Goal: Task Accomplishment & Management: Manage account settings

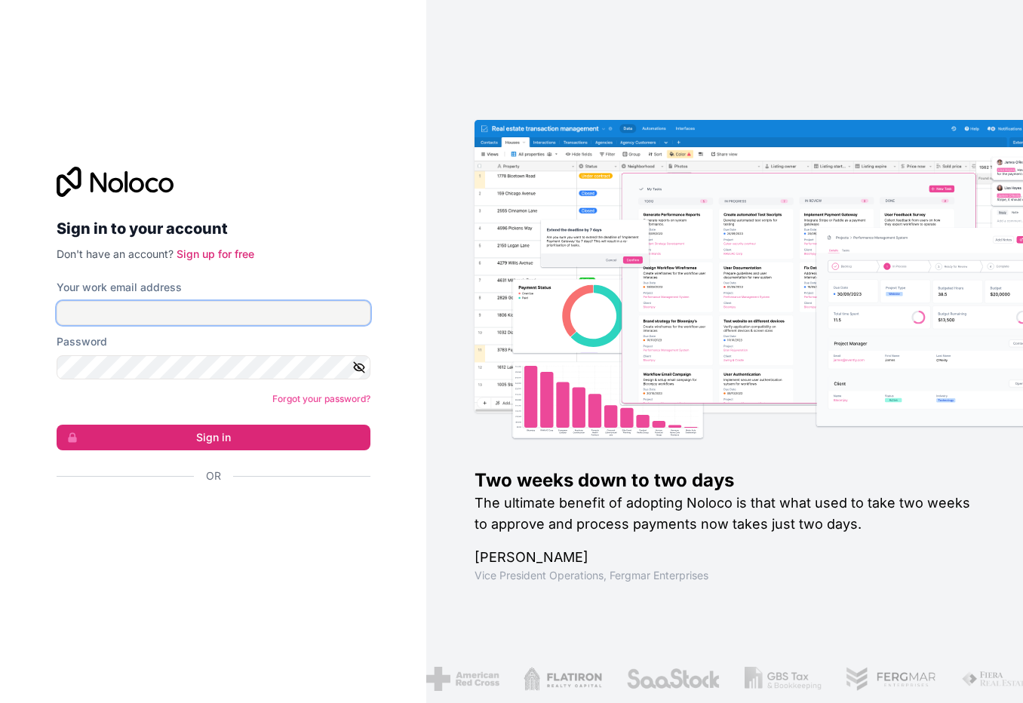
click at [174, 322] on input "Your work email address" at bounding box center [214, 313] width 314 height 24
type input "will@dental-boss.com"
click at [97, 347] on label "Password" at bounding box center [82, 341] width 51 height 15
drag, startPoint x: 97, startPoint y: 347, endPoint x: 112, endPoint y: 355, distance: 17.6
click at [100, 350] on div "Password" at bounding box center [214, 356] width 314 height 45
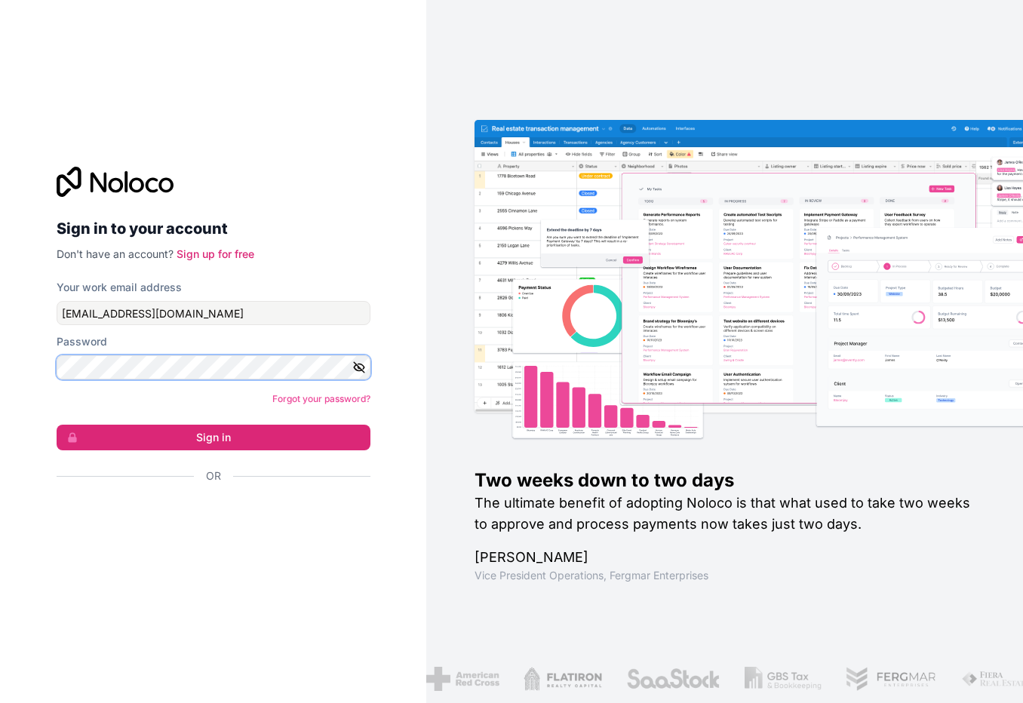
click at [57, 425] on button "Sign in" at bounding box center [214, 438] width 314 height 26
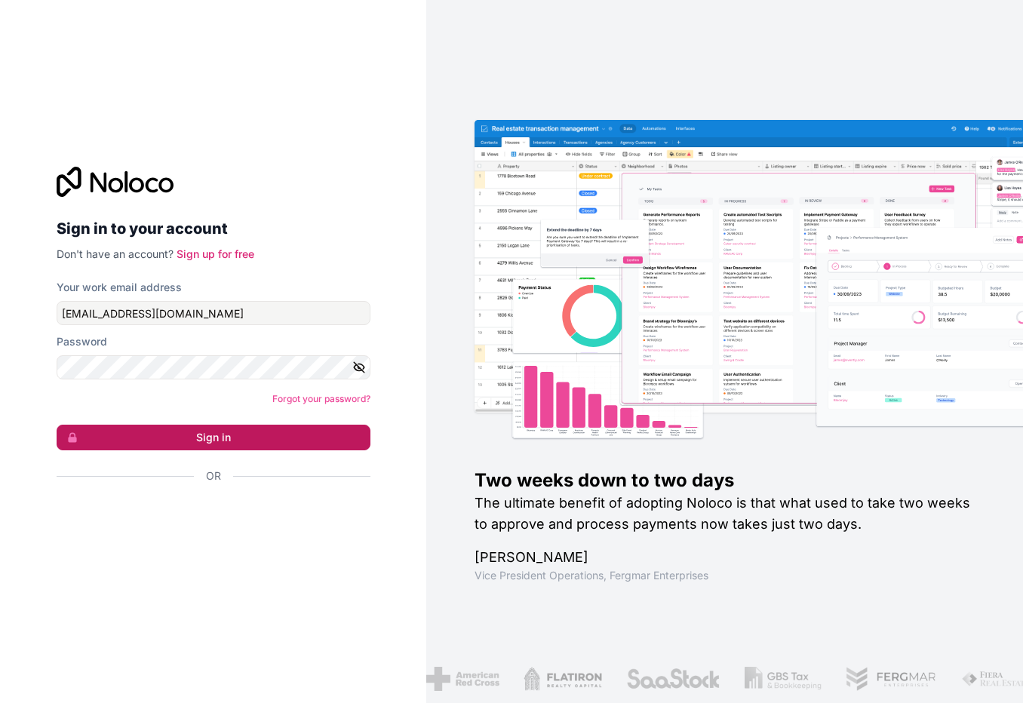
click at [180, 441] on button "Sign in" at bounding box center [214, 438] width 314 height 26
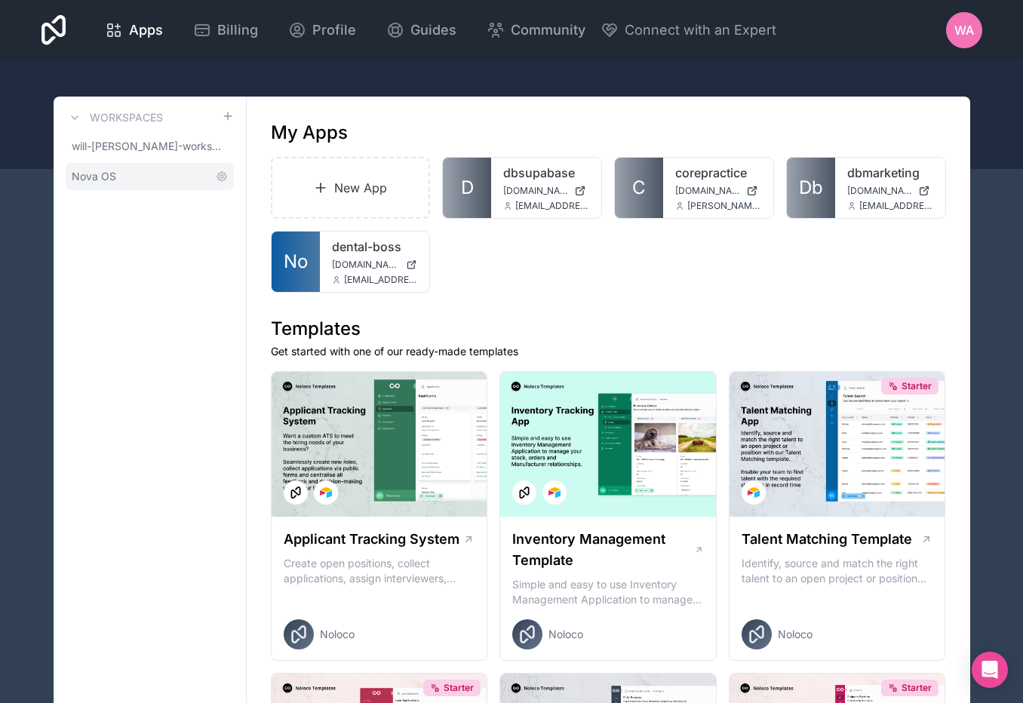
click at [106, 171] on span "Nova OS" at bounding box center [94, 176] width 45 height 15
click at [89, 177] on span "Nova OS" at bounding box center [94, 176] width 45 height 15
click at [92, 176] on span "Nova OS" at bounding box center [94, 176] width 45 height 15
click at [93, 175] on span "Nova OS" at bounding box center [94, 176] width 45 height 15
click at [88, 174] on span "Nova OS" at bounding box center [94, 176] width 45 height 15
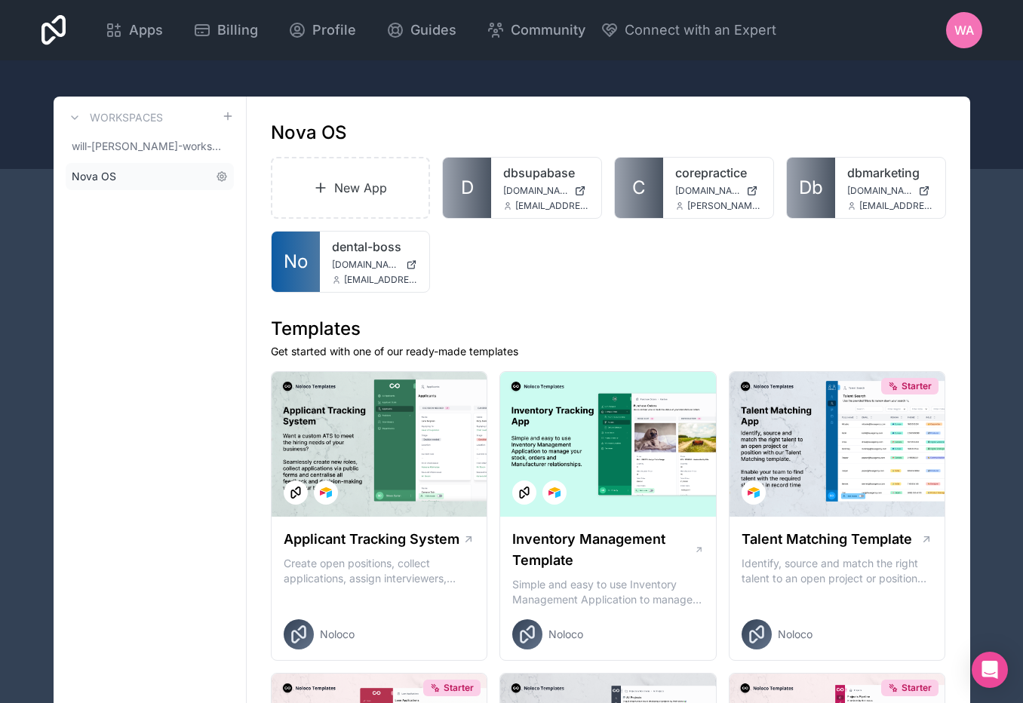
click at [86, 173] on span "Nova OS" at bounding box center [94, 176] width 45 height 15
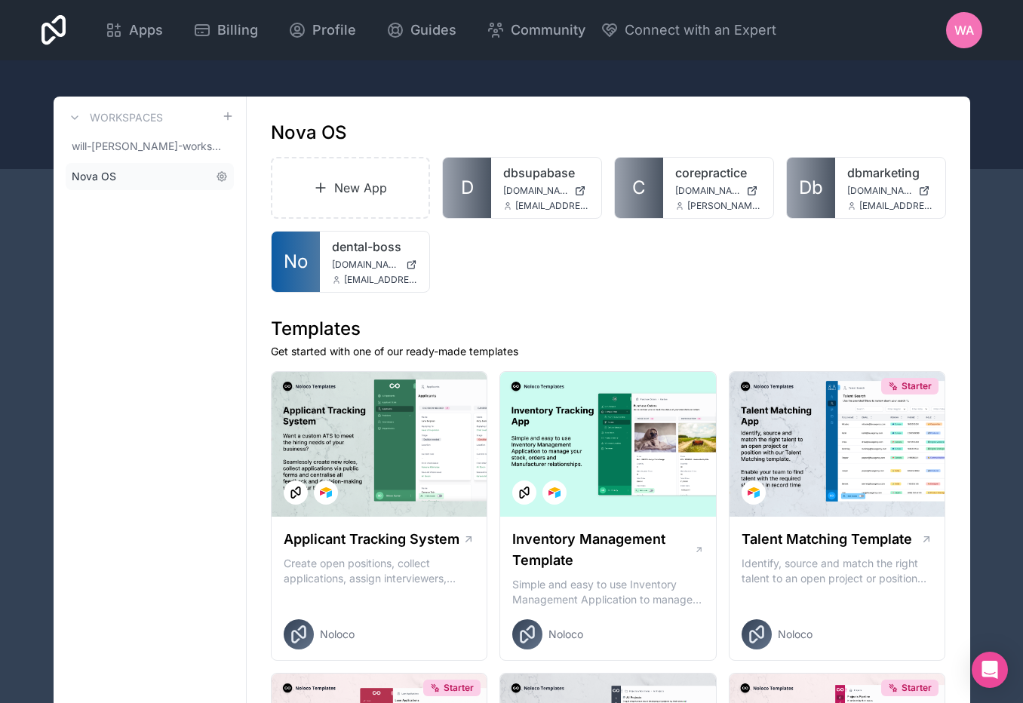
click at [86, 173] on span "Nova OS" at bounding box center [94, 176] width 45 height 15
click at [352, 260] on span "os.novadentalimplantcentre.com" at bounding box center [366, 265] width 69 height 12
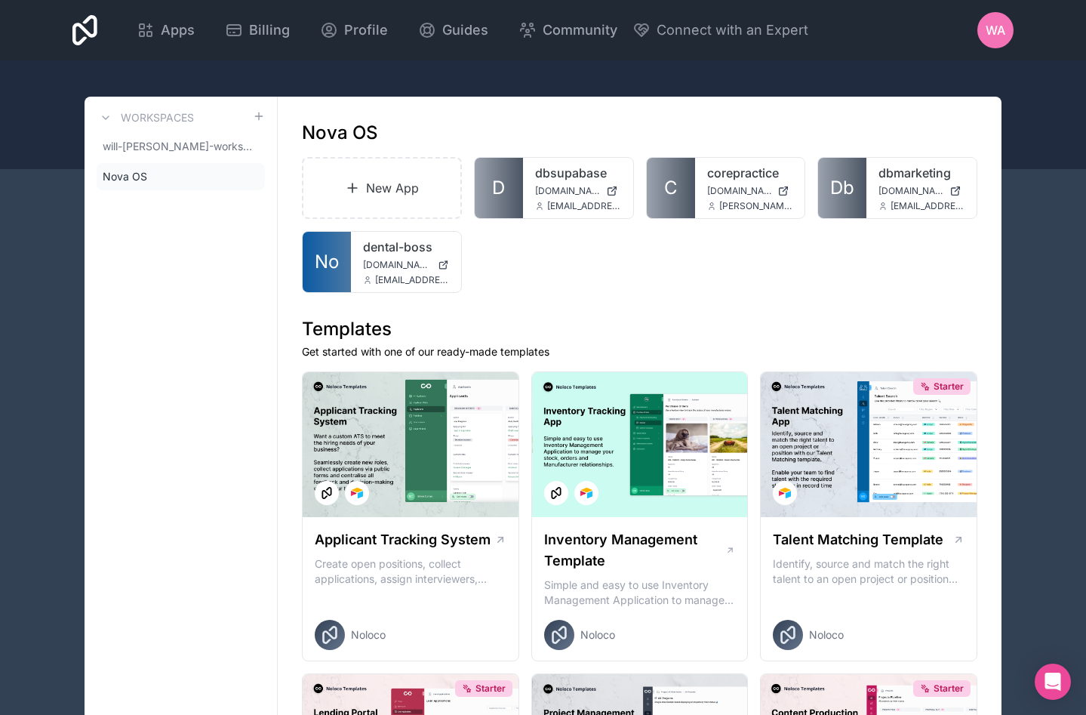
click at [999, 29] on span "WA" at bounding box center [996, 30] width 20 height 18
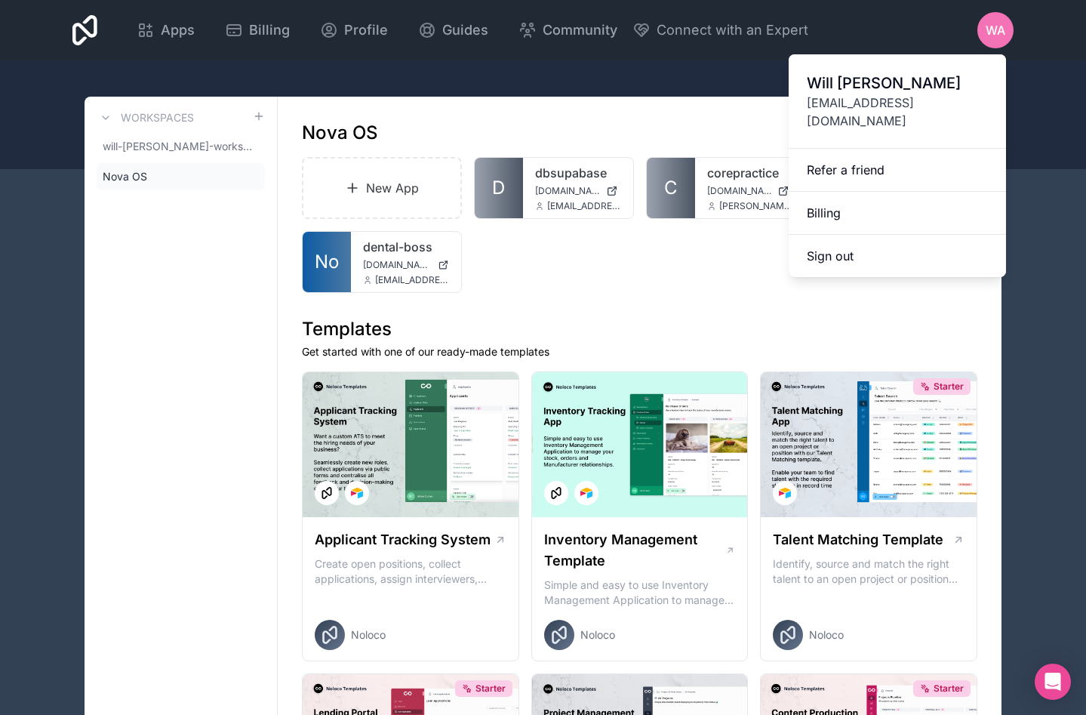
click at [836, 207] on link "Billing" at bounding box center [897, 213] width 217 height 43
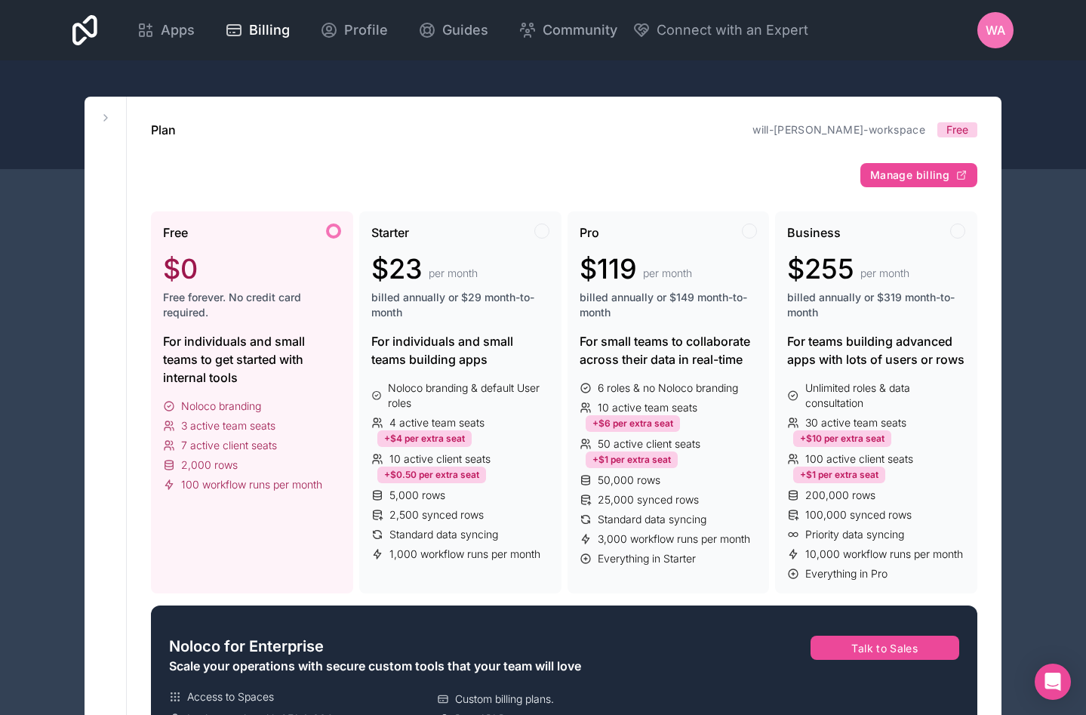
click at [951, 131] on span "Free" at bounding box center [957, 129] width 22 height 15
click at [106, 109] on button at bounding box center [106, 118] width 18 height 18
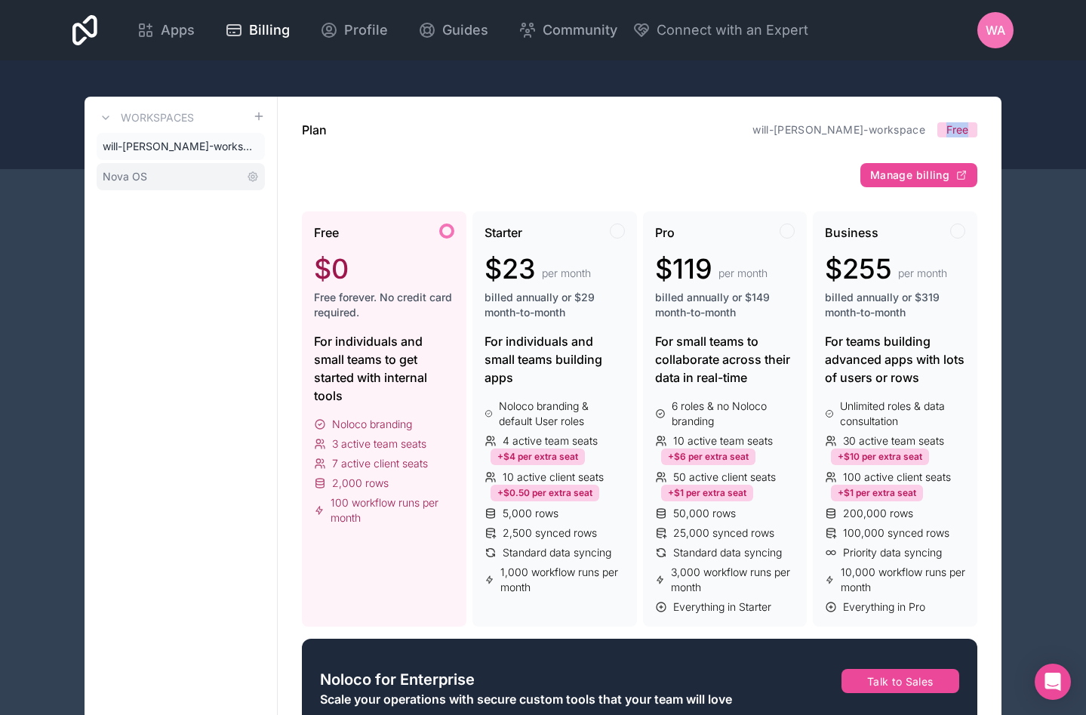
click at [146, 170] on span "Nova OS" at bounding box center [125, 176] width 45 height 15
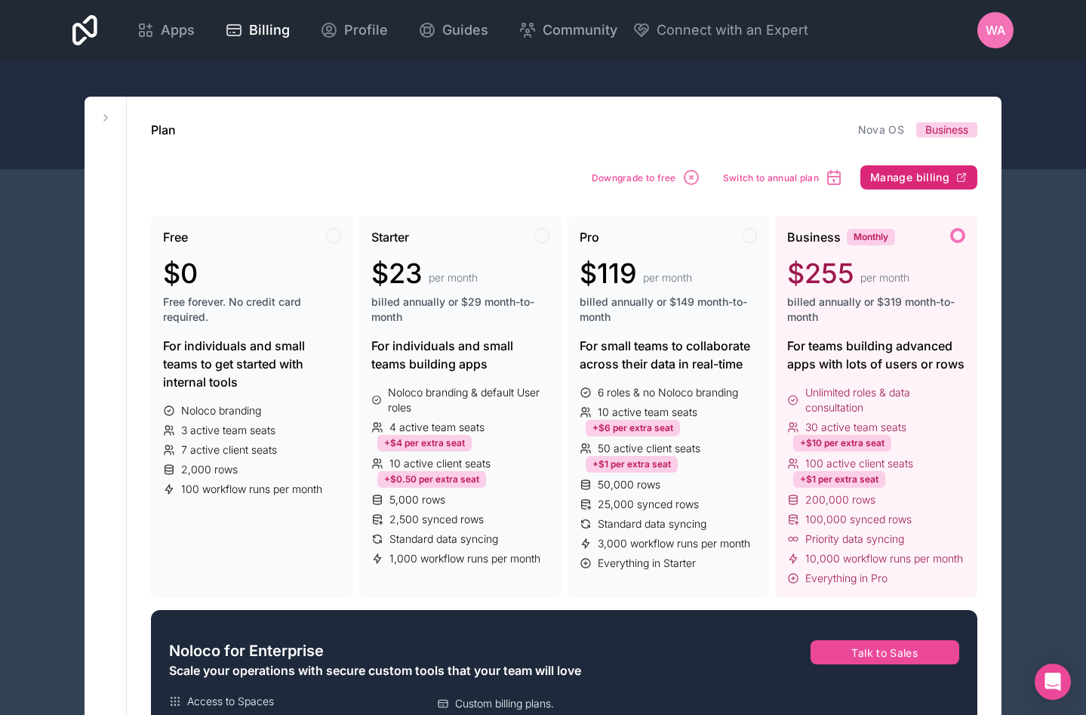
click at [922, 175] on span "Manage billing" at bounding box center [909, 178] width 79 height 14
